Goal: Check status: Check status

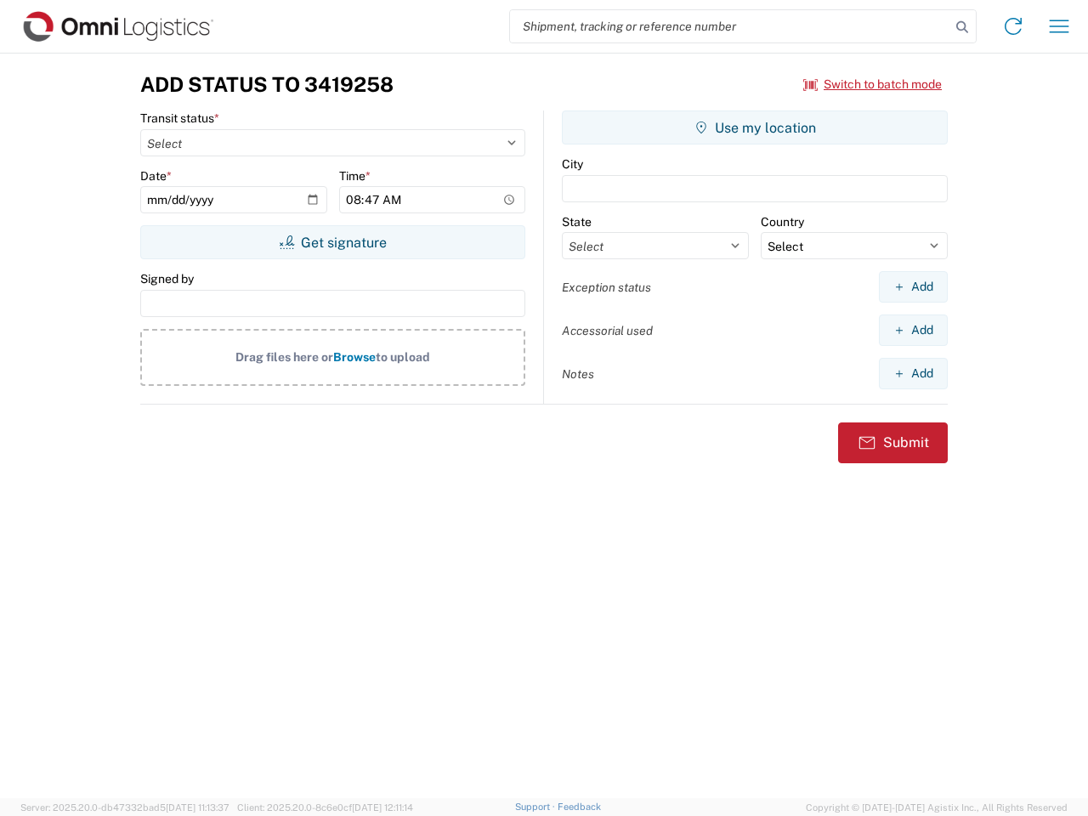
click at [730, 26] on input "search" at bounding box center [730, 26] width 440 height 32
click at [962, 27] on icon at bounding box center [962, 27] width 24 height 24
click at [1013, 26] on icon at bounding box center [1013, 26] width 27 height 27
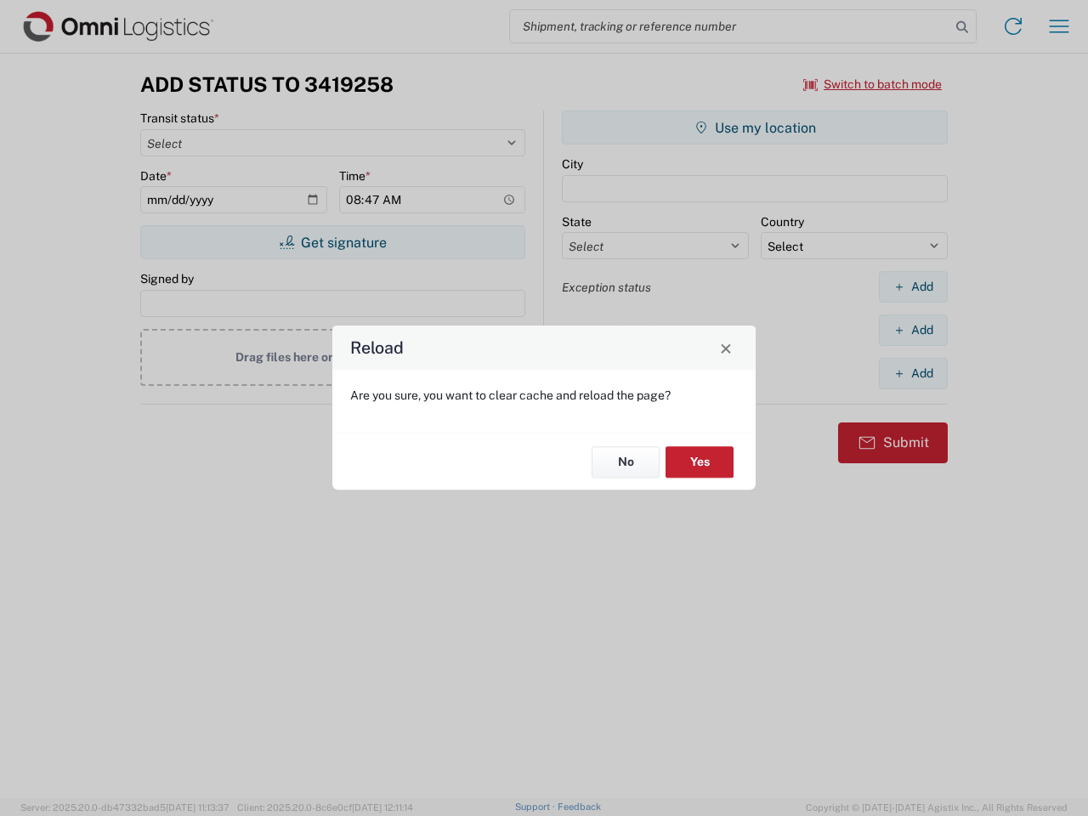
click at [873, 84] on div "Reload Are you sure, you want to clear cache and reload the page? No Yes" at bounding box center [544, 408] width 1088 height 816
click at [332, 242] on div "Reload Are you sure, you want to clear cache and reload the page? No Yes" at bounding box center [544, 408] width 1088 height 816
click at [755, 128] on div "Reload Are you sure, you want to clear cache and reload the page? No Yes" at bounding box center [544, 408] width 1088 height 816
click at [913, 286] on div "Reload Are you sure, you want to clear cache and reload the page? No Yes" at bounding box center [544, 408] width 1088 height 816
click at [913, 330] on div "Reload Are you sure, you want to clear cache and reload the page? No Yes" at bounding box center [544, 408] width 1088 height 816
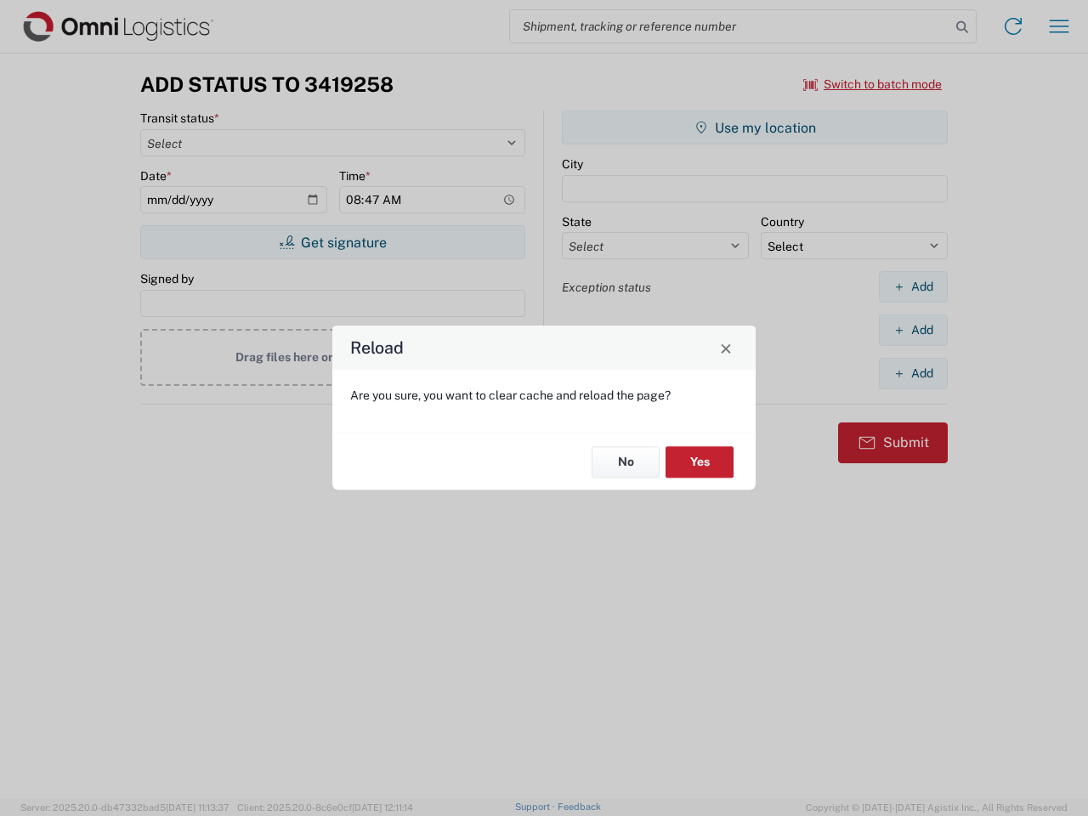
click at [913, 373] on div "Reload Are you sure, you want to clear cache and reload the page? No Yes" at bounding box center [544, 408] width 1088 height 816
